Goal: Task Accomplishment & Management: Manage account settings

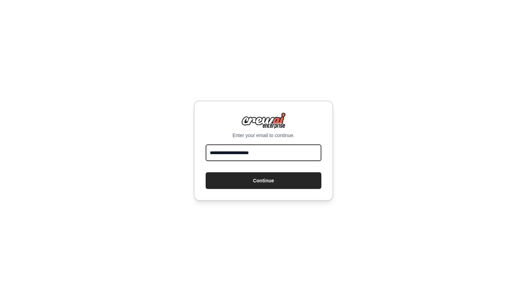
type input "**********"
click at [263, 181] on button "Continue" at bounding box center [264, 181] width 116 height 17
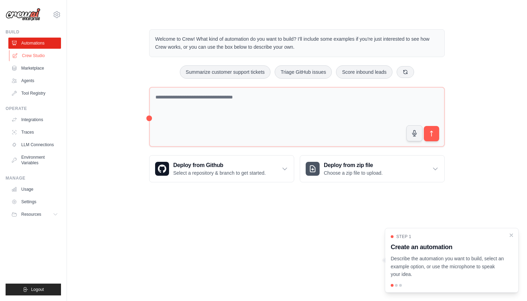
click at [38, 56] on link "Crew Studio" at bounding box center [35, 55] width 53 height 11
click at [512, 236] on icon "Close walkthrough" at bounding box center [511, 235] width 3 height 3
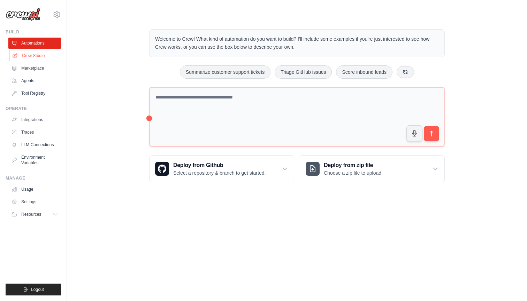
click at [26, 54] on link "Crew Studio" at bounding box center [35, 55] width 53 height 11
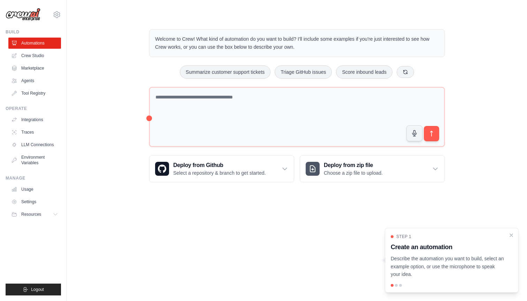
click at [396, 284] on div at bounding box center [396, 285] width 3 height 3
click at [397, 286] on div at bounding box center [396, 285] width 3 height 3
click at [515, 236] on div "Step 1 Create an automation Describe the automation you want to build, select a…" at bounding box center [452, 260] width 134 height 65
click at [511, 235] on icon "Close walkthrough" at bounding box center [511, 235] width 3 height 3
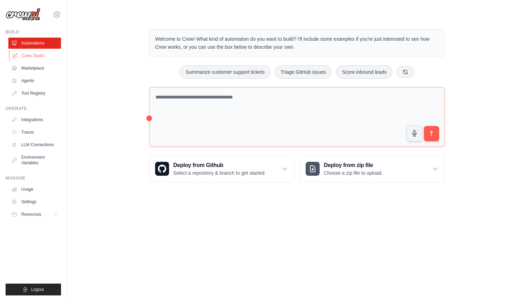
click at [38, 57] on link "Crew Studio" at bounding box center [35, 55] width 53 height 11
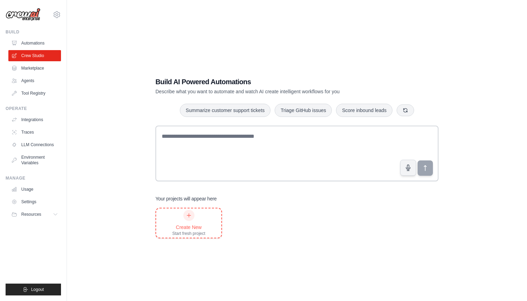
click at [189, 216] on icon at bounding box center [189, 216] width 4 height 4
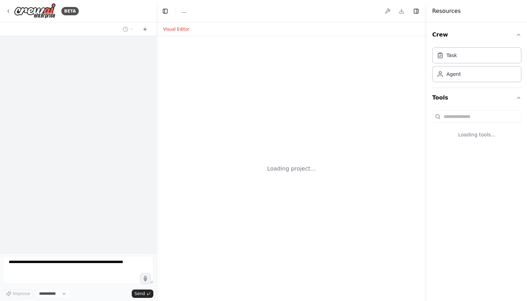
select select "****"
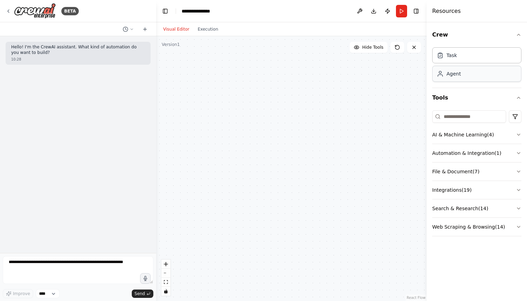
click at [475, 77] on div "Agent" at bounding box center [476, 74] width 89 height 16
click at [519, 133] on icon "button" at bounding box center [519, 135] width 6 height 6
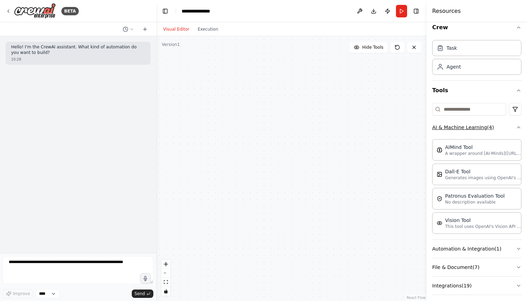
scroll to position [8, 0]
click at [519, 127] on icon "button" at bounding box center [519, 127] width 6 height 6
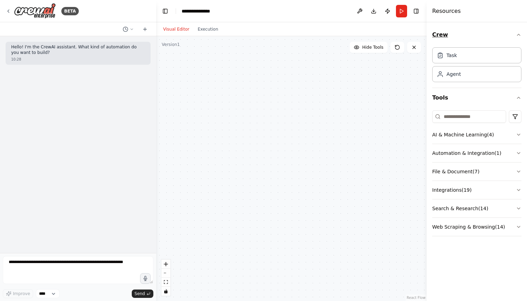
click at [518, 36] on icon "button" at bounding box center [519, 35] width 6 height 6
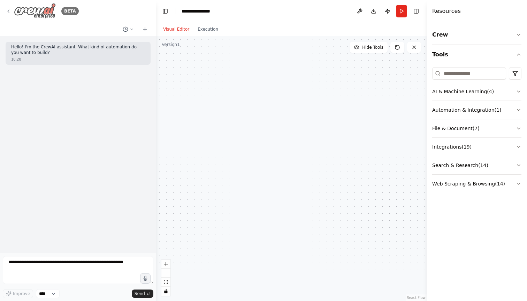
click at [12, 12] on div "BETA" at bounding box center [42, 11] width 73 height 16
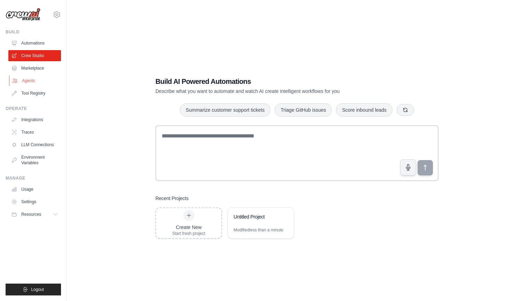
click at [32, 81] on link "Agents" at bounding box center [35, 80] width 53 height 11
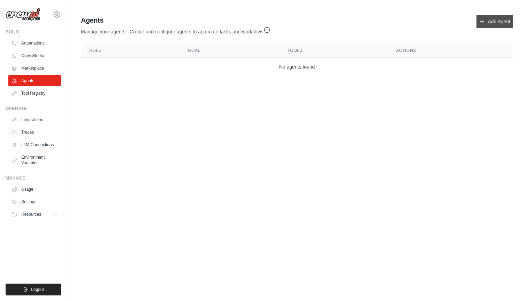
click at [490, 21] on link "Add Agent" at bounding box center [494, 21] width 37 height 13
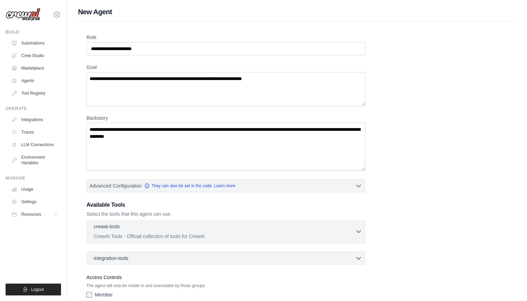
click at [360, 231] on icon "button" at bounding box center [358, 231] width 7 height 7
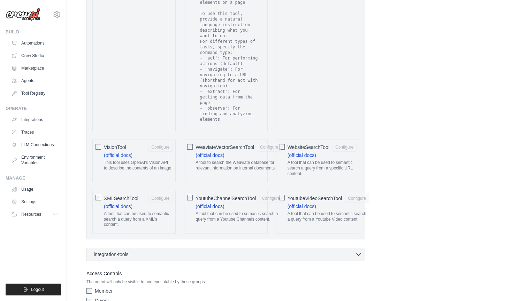
scroll to position [1347, 0]
click at [361, 252] on icon "button" at bounding box center [358, 255] width 7 height 7
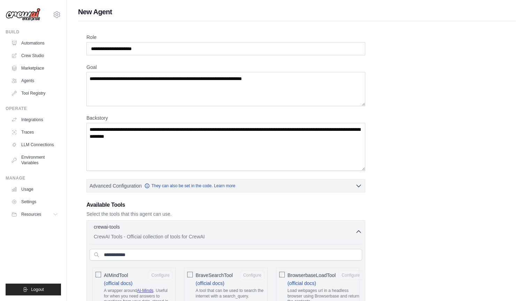
scroll to position [0, 0]
click at [358, 231] on icon "button" at bounding box center [358, 231] width 7 height 7
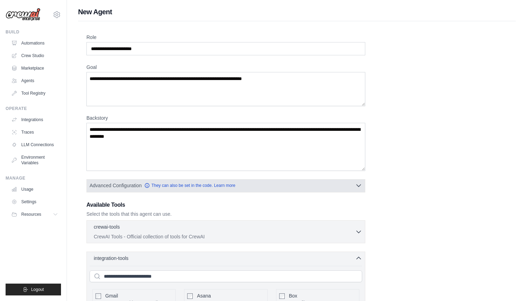
click at [358, 184] on icon "button" at bounding box center [358, 185] width 7 height 7
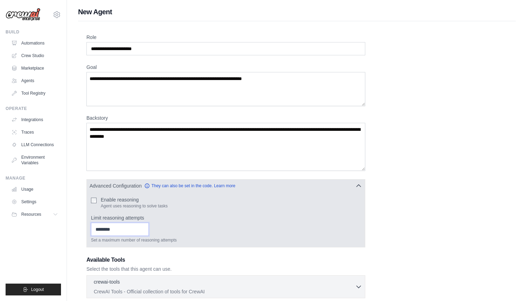
click at [146, 231] on input "*" at bounding box center [120, 229] width 58 height 13
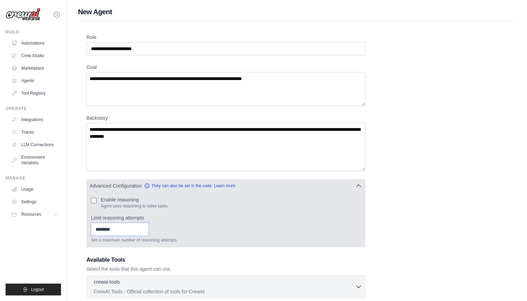
click at [145, 228] on input "*" at bounding box center [120, 229] width 58 height 13
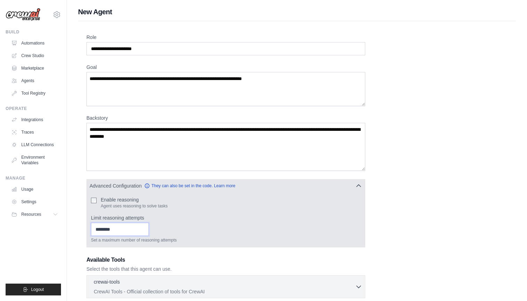
click at [145, 228] on input "*" at bounding box center [120, 229] width 58 height 13
click at [145, 232] on input "*" at bounding box center [120, 229] width 58 height 13
type input "*"
click at [145, 232] on input "*" at bounding box center [120, 229] width 58 height 13
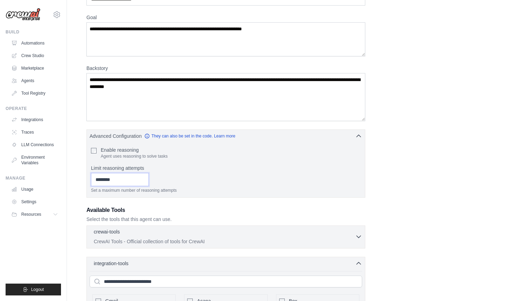
scroll to position [48, 0]
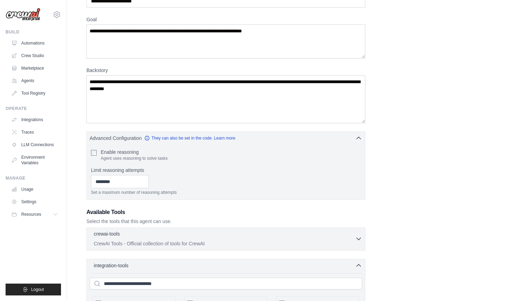
click at [359, 237] on icon "button" at bounding box center [358, 239] width 7 height 7
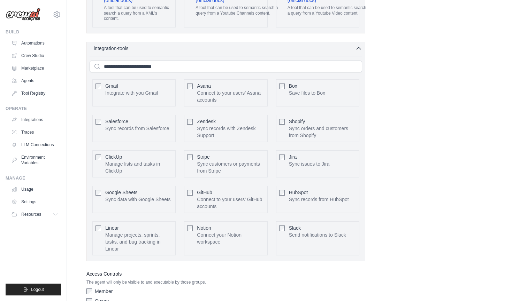
scroll to position [1608, 0]
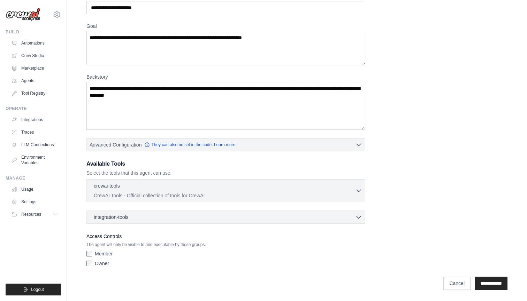
scroll to position [0, 0]
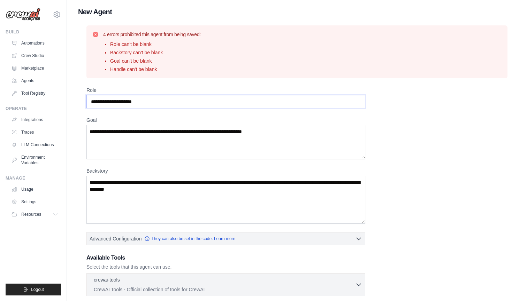
click at [129, 101] on input "Role" at bounding box center [225, 101] width 279 height 13
click at [127, 103] on input "Role" at bounding box center [225, 101] width 279 height 13
drag, startPoint x: 128, startPoint y: 102, endPoint x: 143, endPoint y: 101, distance: 14.6
click at [132, 102] on input "Role" at bounding box center [225, 101] width 279 height 13
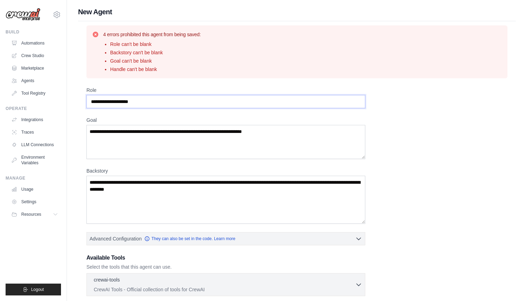
type input "**********"
click at [158, 135] on textarea "Goal" at bounding box center [225, 142] width 279 height 34
type textarea "**********"
drag, startPoint x: 158, startPoint y: 135, endPoint x: 138, endPoint y: 184, distance: 52.9
click at [138, 184] on textarea "Backstory" at bounding box center [225, 200] width 279 height 48
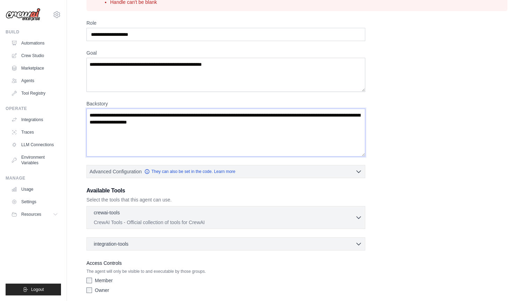
scroll to position [69, 0]
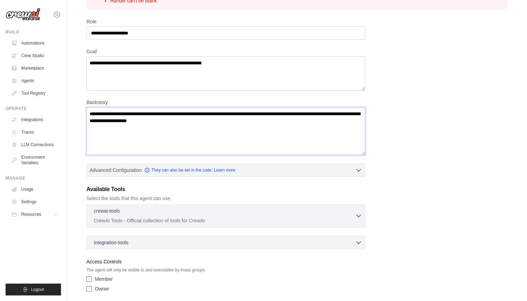
type textarea "**********"
click at [358, 215] on icon "button" at bounding box center [358, 216] width 7 height 7
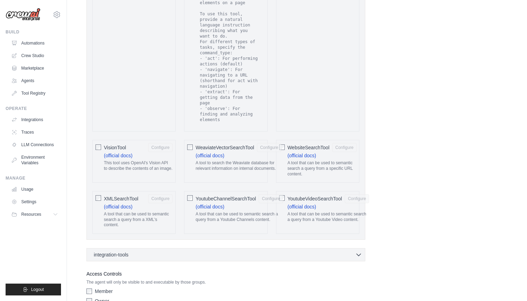
scroll to position [1400, 0]
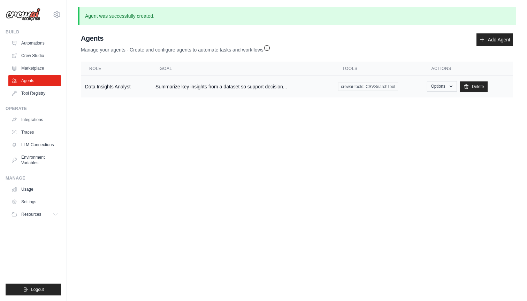
click at [450, 86] on icon "button" at bounding box center [451, 87] width 3 height 2
click at [434, 102] on link "Show" at bounding box center [432, 102] width 50 height 13
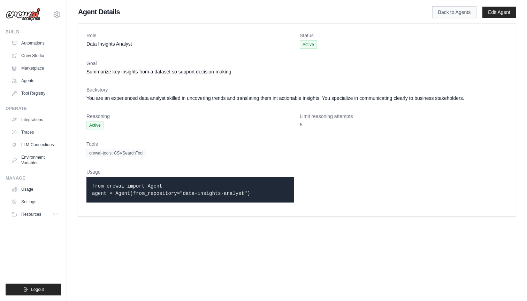
click at [443, 16] on link "Back to Agents" at bounding box center [454, 12] width 44 height 12
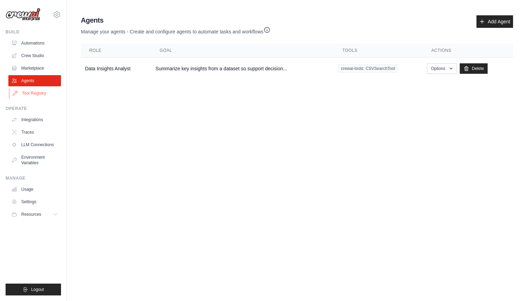
click at [26, 94] on link "Tool Registry" at bounding box center [35, 93] width 53 height 11
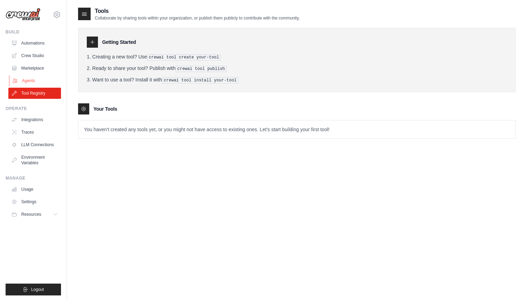
click at [33, 82] on link "Agents" at bounding box center [35, 80] width 53 height 11
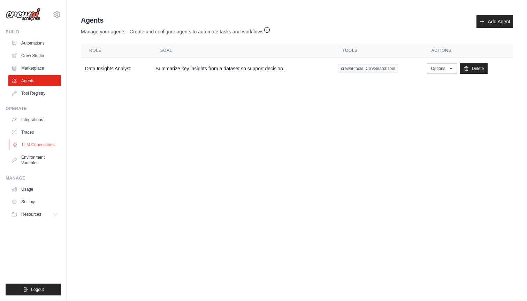
click at [30, 142] on link "LLM Connections" at bounding box center [35, 144] width 53 height 11
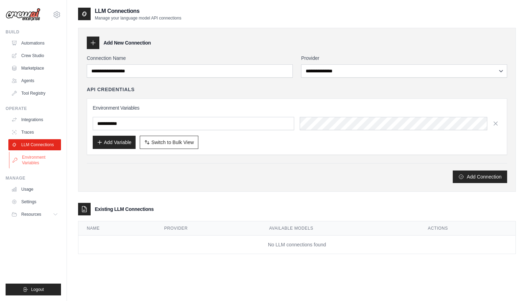
click at [32, 158] on link "Environment Variables" at bounding box center [35, 160] width 53 height 17
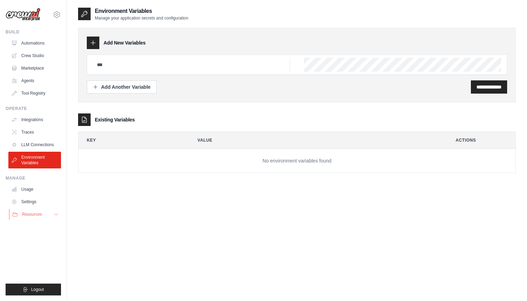
click at [34, 213] on span "Resources" at bounding box center [32, 215] width 20 height 6
click at [33, 201] on link "Settings" at bounding box center [35, 202] width 53 height 11
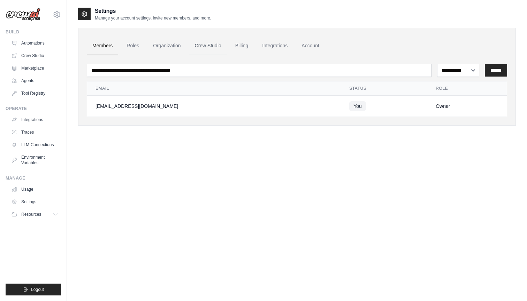
click at [212, 45] on link "Crew Studio" at bounding box center [208, 46] width 38 height 19
click at [31, 57] on link "Crew Studio" at bounding box center [35, 55] width 53 height 11
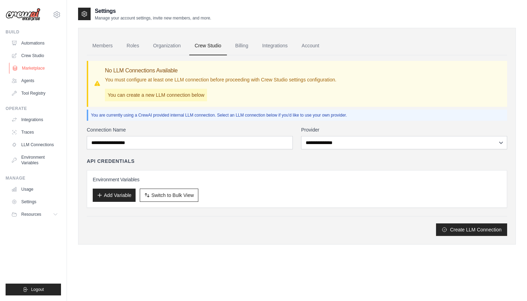
click at [32, 67] on link "Marketplace" at bounding box center [35, 68] width 53 height 11
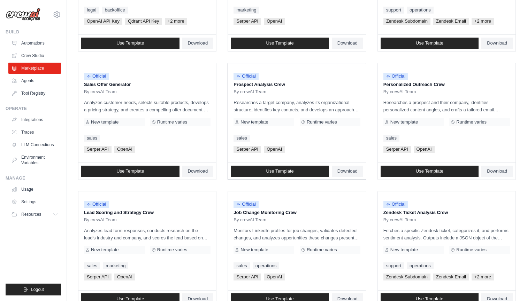
scroll to position [161, 0]
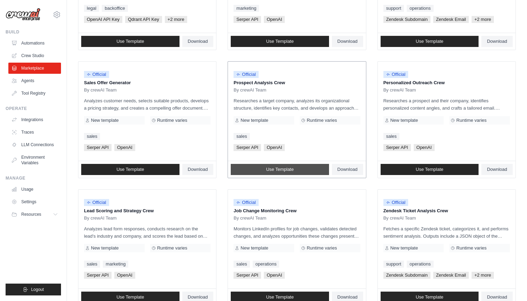
click at [285, 170] on span "Use Template" at bounding box center [280, 170] width 28 height 6
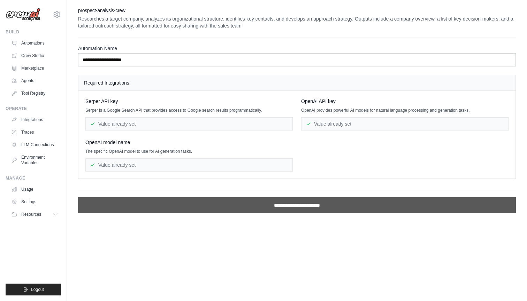
click at [273, 209] on input "**********" at bounding box center [297, 206] width 438 height 16
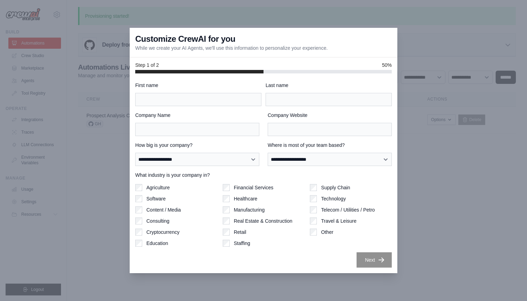
click at [102, 147] on div at bounding box center [263, 150] width 527 height 301
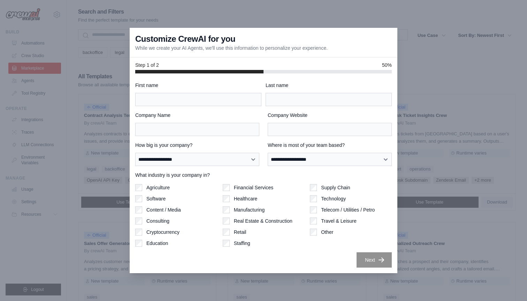
scroll to position [161, 0]
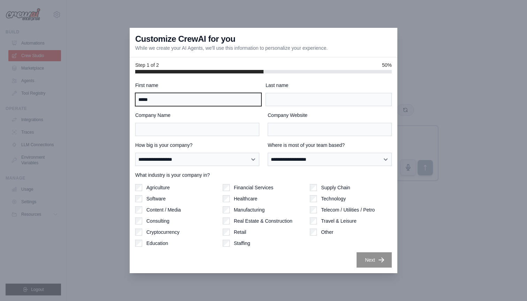
type input "*****"
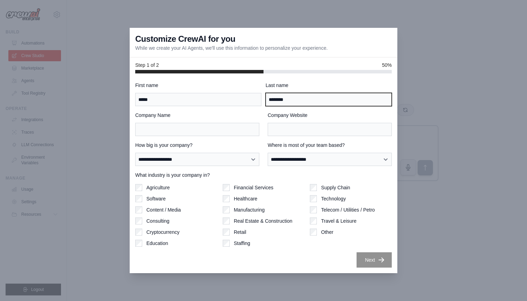
type input "********"
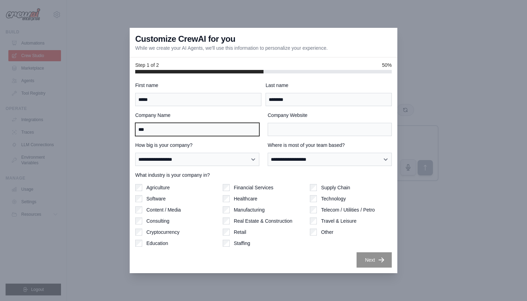
type input "***"
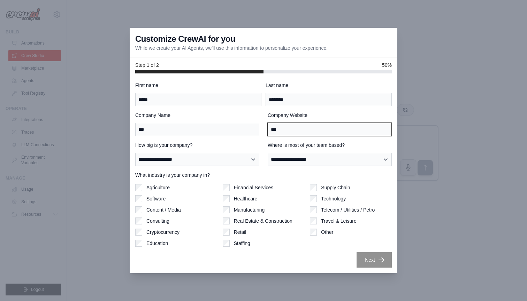
type input "***"
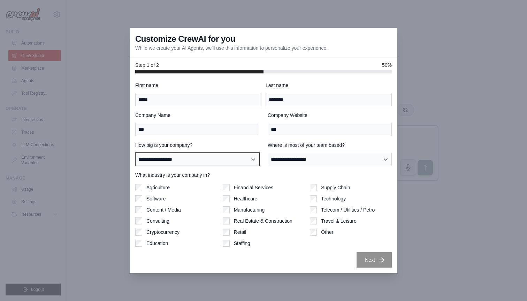
select select "**********"
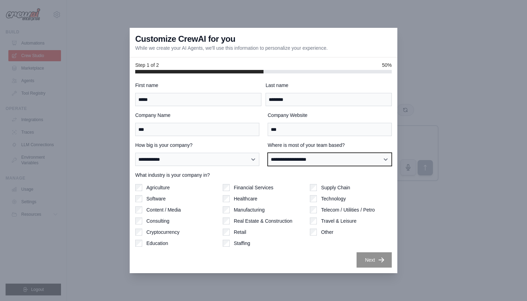
select select "******"
click at [146, 223] on div "Consulting" at bounding box center [176, 221] width 82 height 7
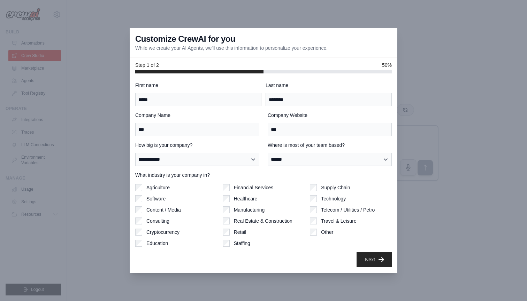
click at [378, 260] on icon "button" at bounding box center [381, 260] width 7 height 7
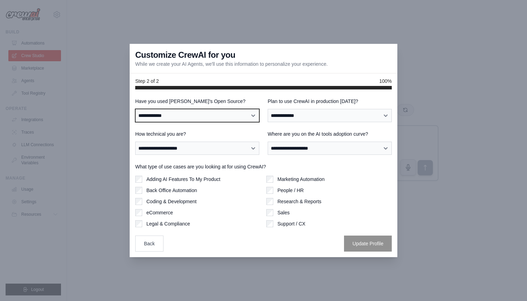
select select "**********"
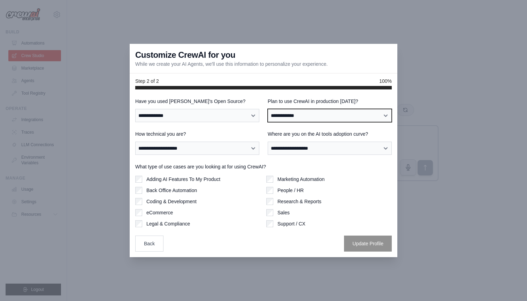
select select "*****"
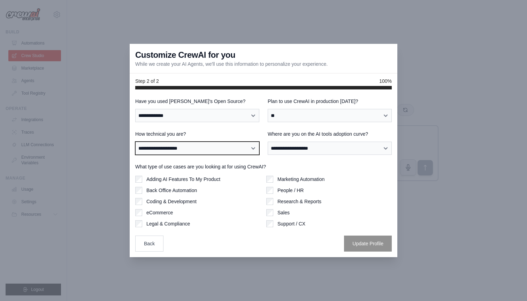
select select "**********"
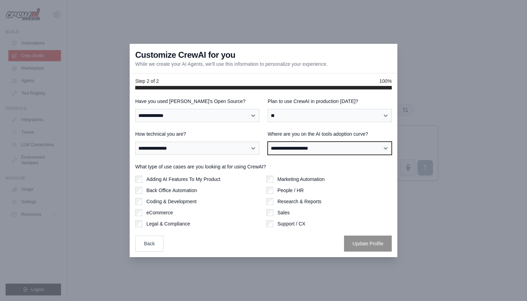
select select "**********"
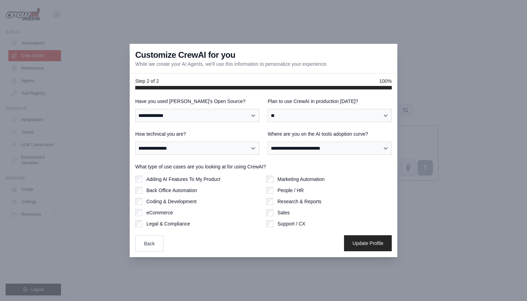
click at [352, 239] on button "Update Profile" at bounding box center [368, 244] width 48 height 16
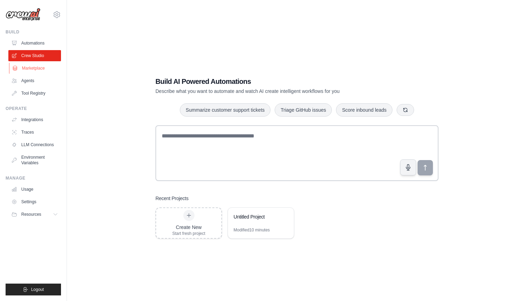
click at [31, 69] on link "Marketplace" at bounding box center [35, 68] width 53 height 11
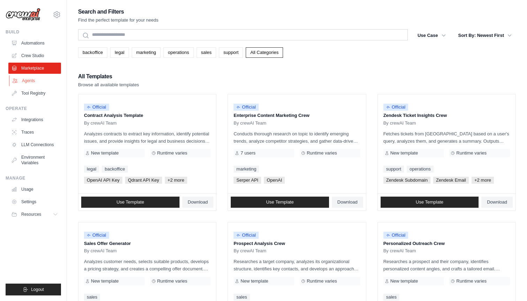
click at [30, 81] on link "Agents" at bounding box center [35, 80] width 53 height 11
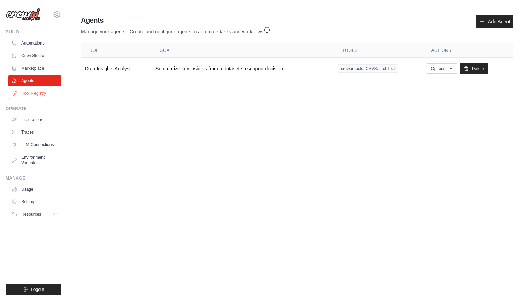
click at [40, 91] on link "Tool Registry" at bounding box center [35, 93] width 53 height 11
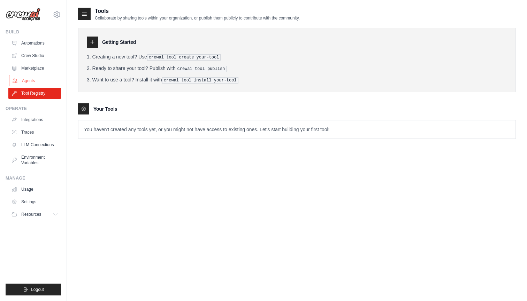
click at [37, 79] on link "Agents" at bounding box center [35, 80] width 53 height 11
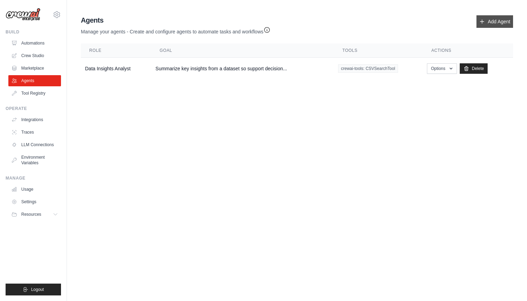
click at [486, 22] on link "Add Agent" at bounding box center [494, 21] width 37 height 13
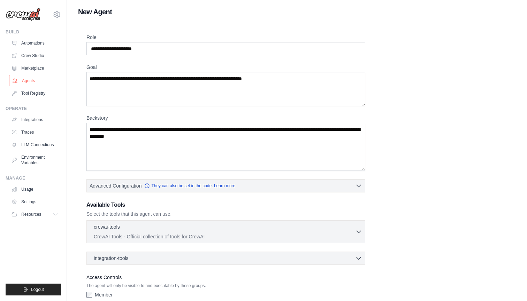
click at [30, 81] on link "Agents" at bounding box center [35, 80] width 53 height 11
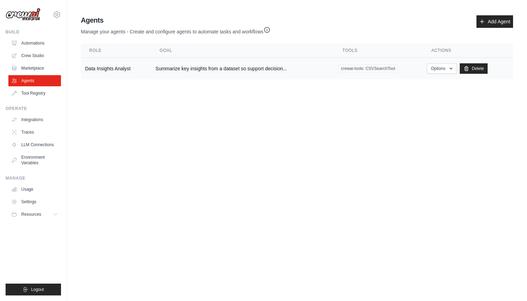
click at [115, 66] on td "Data Insights Analyst" at bounding box center [116, 69] width 70 height 22
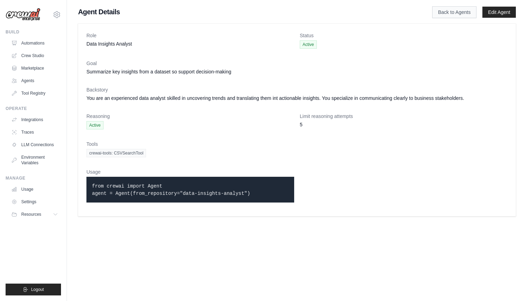
click at [449, 13] on link "Back to Agents" at bounding box center [454, 12] width 44 height 12
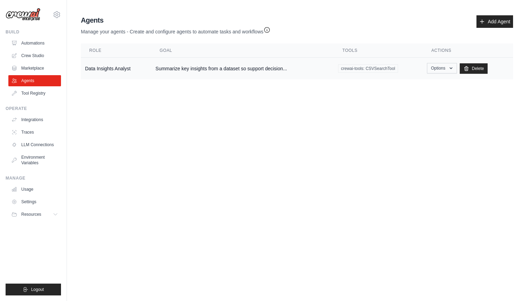
click at [450, 69] on icon "button" at bounding box center [451, 69] width 6 height 6
